Goal: Check status: Check status

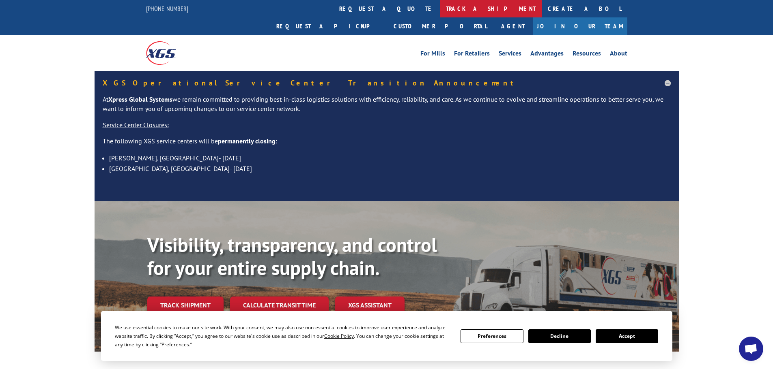
click at [440, 10] on link "track a shipment" at bounding box center [491, 8] width 102 height 17
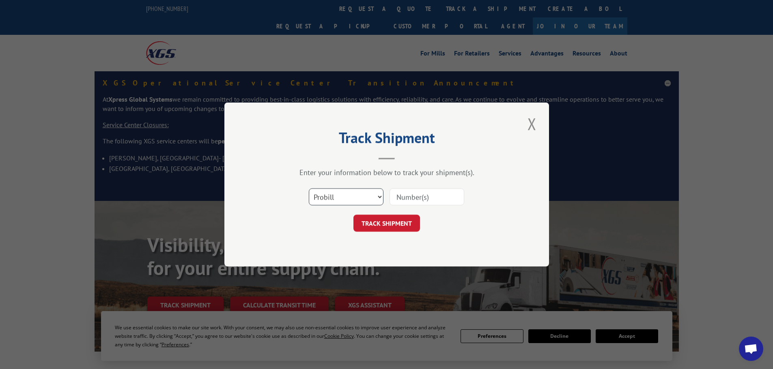
click at [331, 194] on select "Select category... Probill BOL PO" at bounding box center [346, 197] width 75 height 17
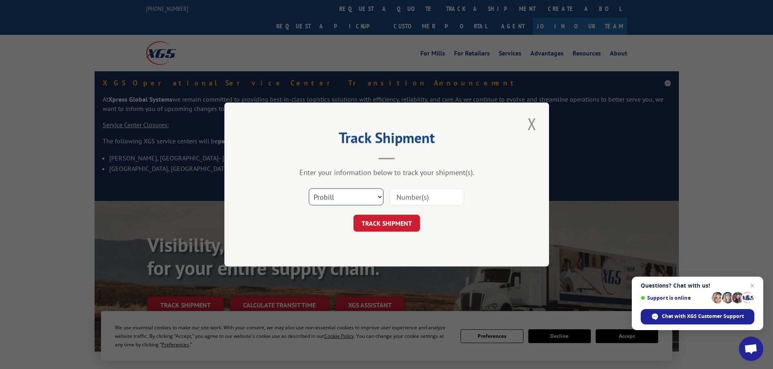
select select "bol"
click at [309, 189] on select "Select category... Probill BOL PO" at bounding box center [346, 197] width 75 height 17
click at [403, 195] on input at bounding box center [426, 197] width 75 height 17
paste input "428783"
type input "428783"
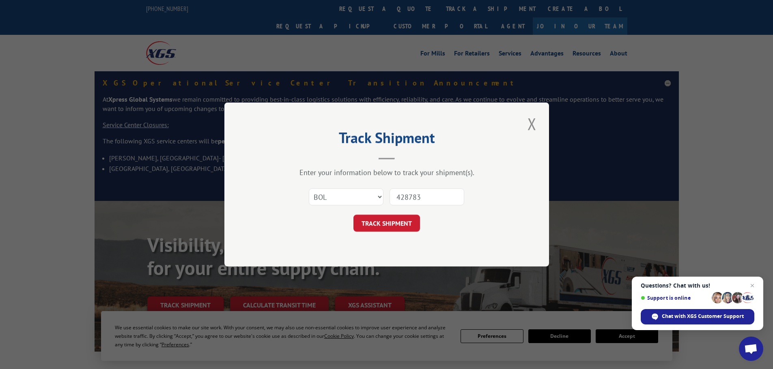
click button "TRACK SHIPMENT" at bounding box center [386, 223] width 67 height 17
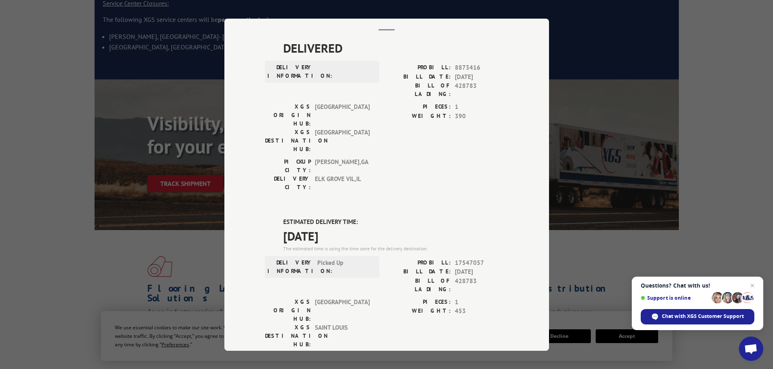
scroll to position [41, 0]
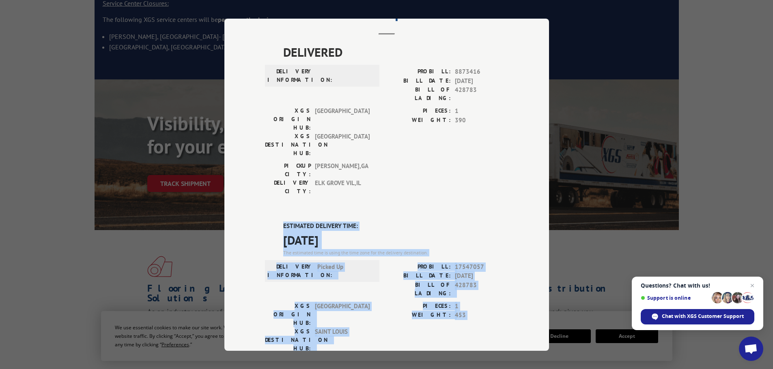
drag, startPoint x: 280, startPoint y: 179, endPoint x: 453, endPoint y: 293, distance: 206.8
click at [453, 293] on div "ESTIMATED DELIVERY TIME: [DATE] The estimated time is using the time zone for t…" at bounding box center [386, 368] width 243 height 292
copy div "ESTIMATED DELIVERY TIME: [DATE] The estimated time is using the time zone for t…"
